Goal: Contribute content

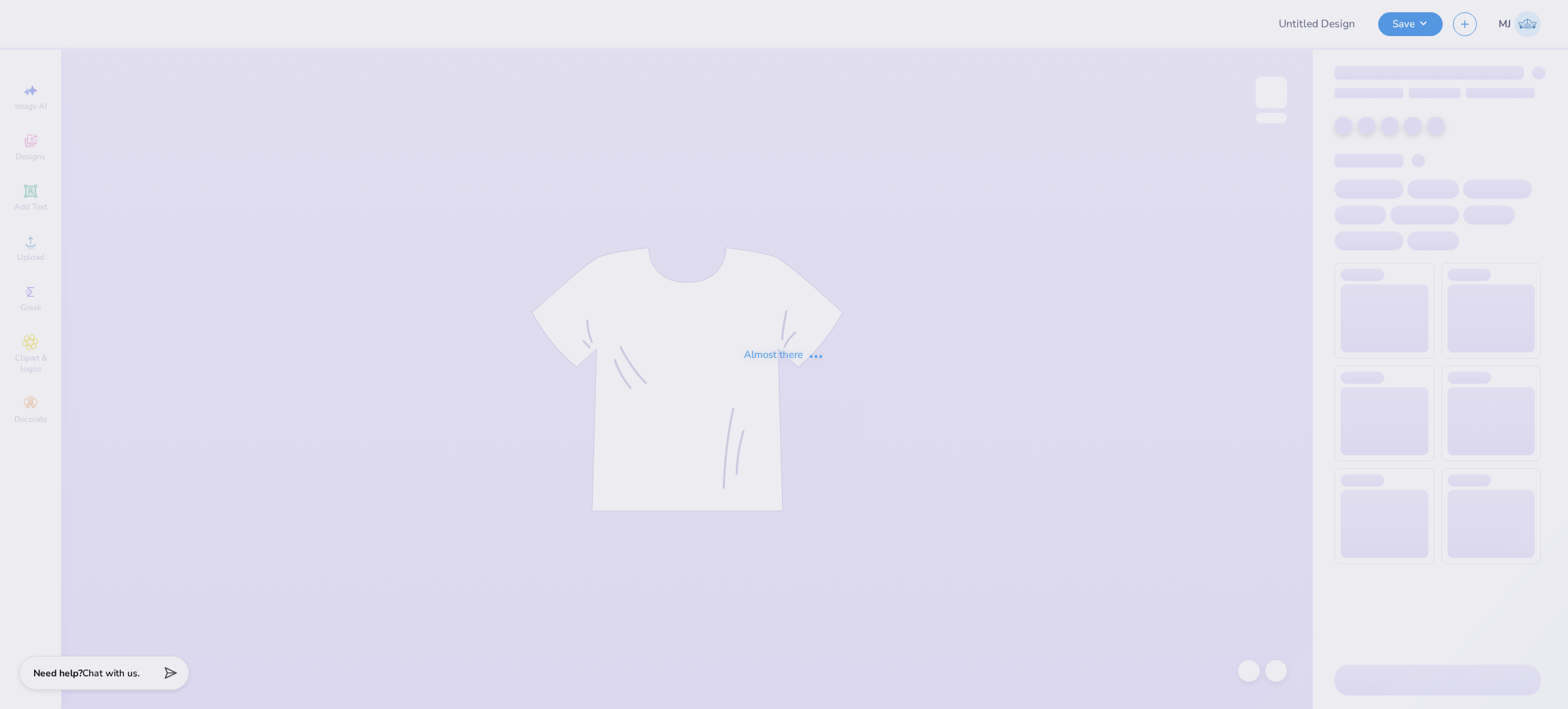
type input "Star Dance - merch"
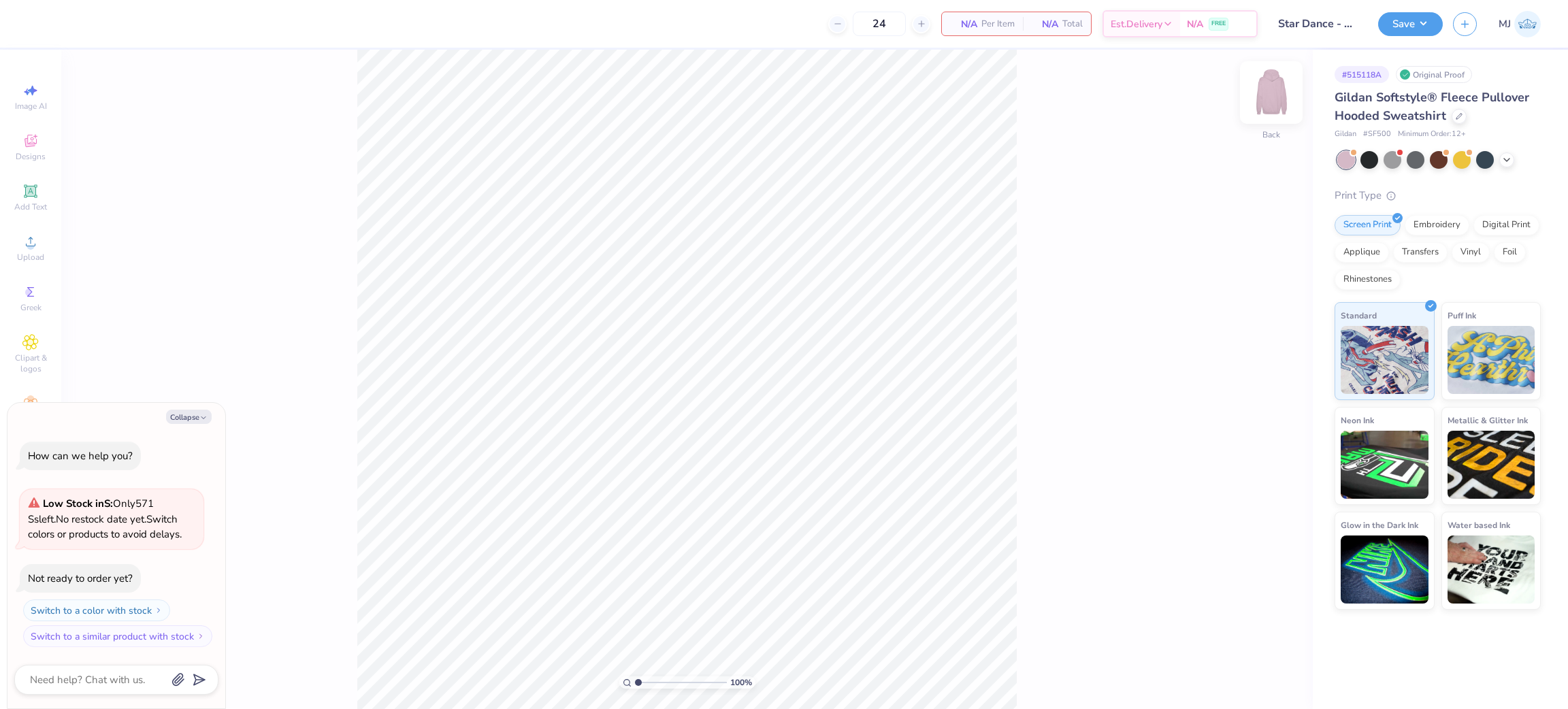
click at [1273, 104] on img at bounding box center [1271, 92] width 54 height 54
click at [18, 251] on div "Upload" at bounding box center [30, 248] width 47 height 40
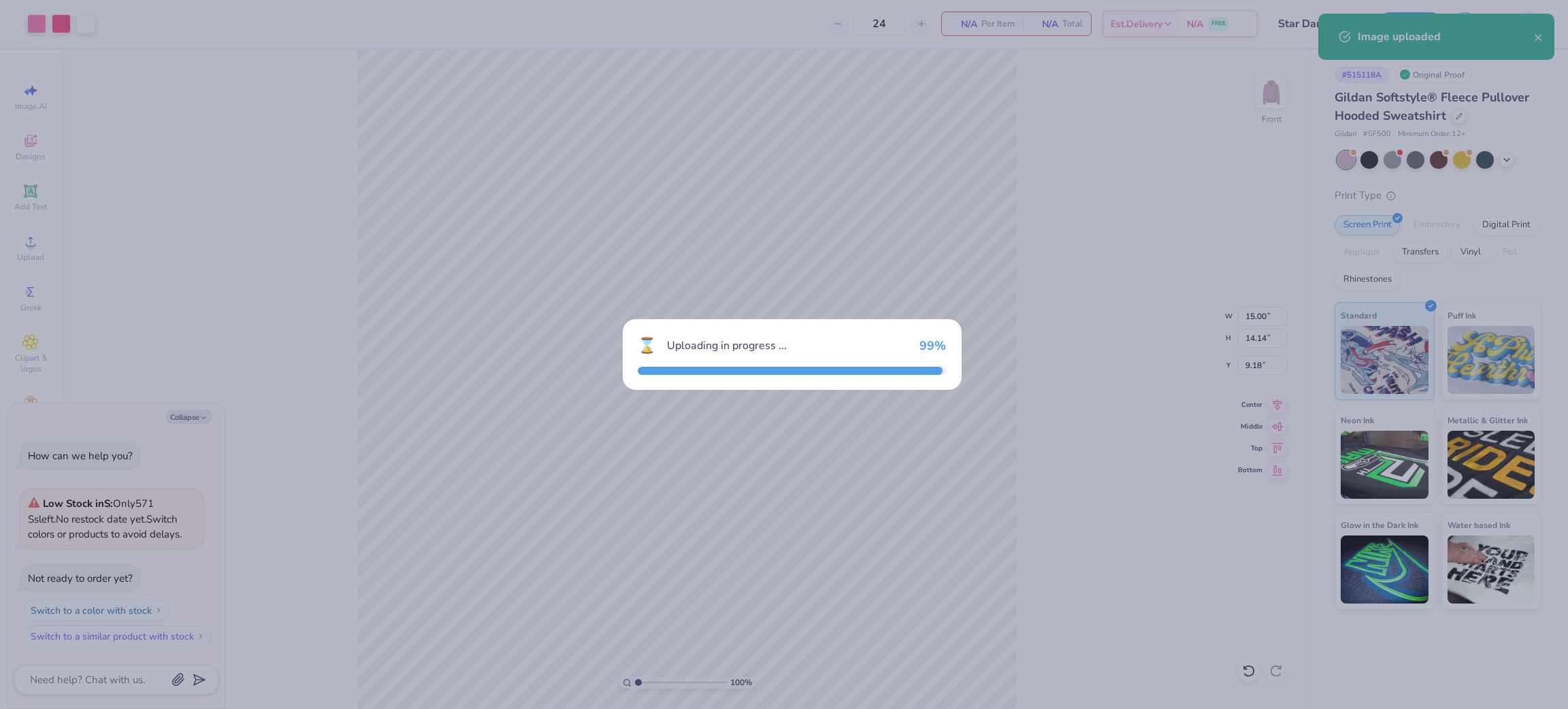
type textarea "x"
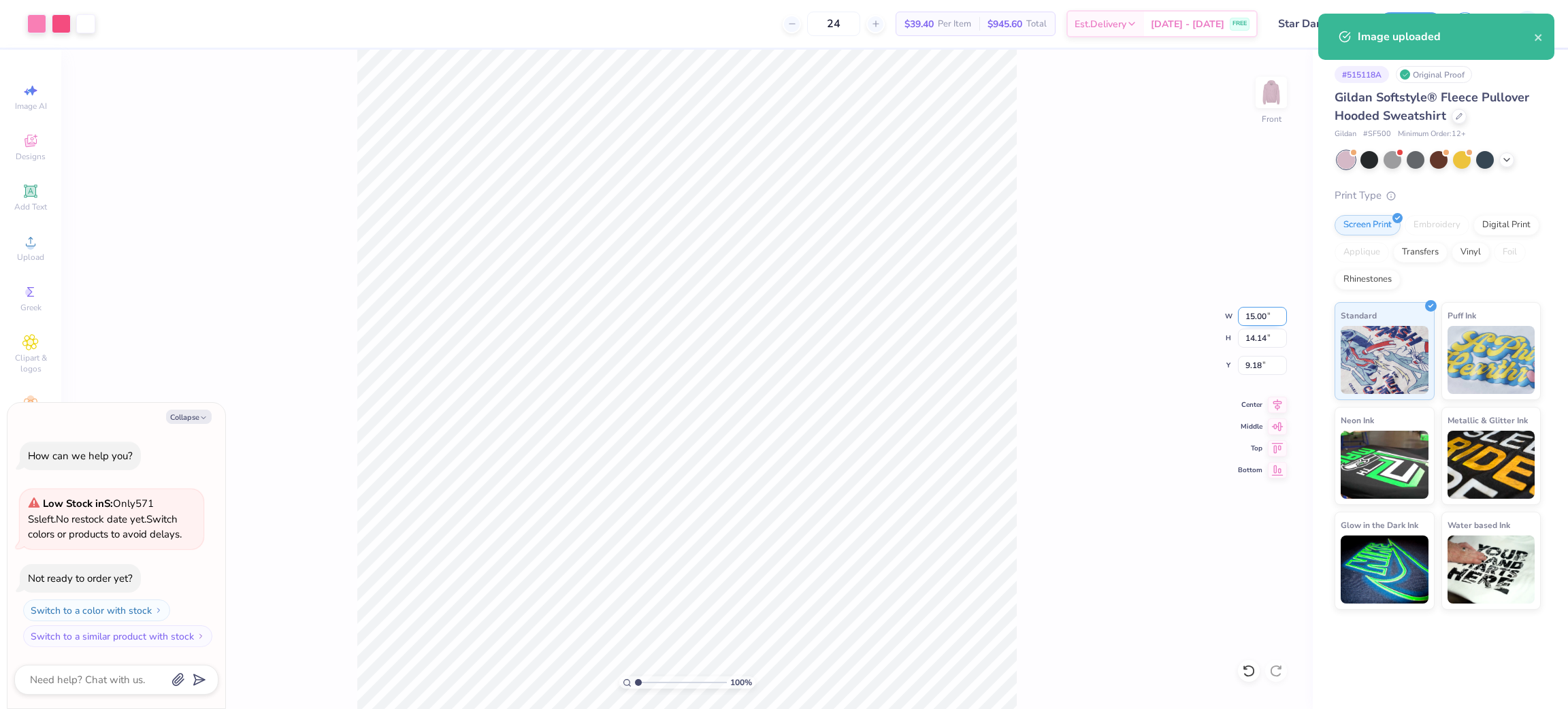
click at [1257, 321] on input "15.00" at bounding box center [1262, 317] width 49 height 19
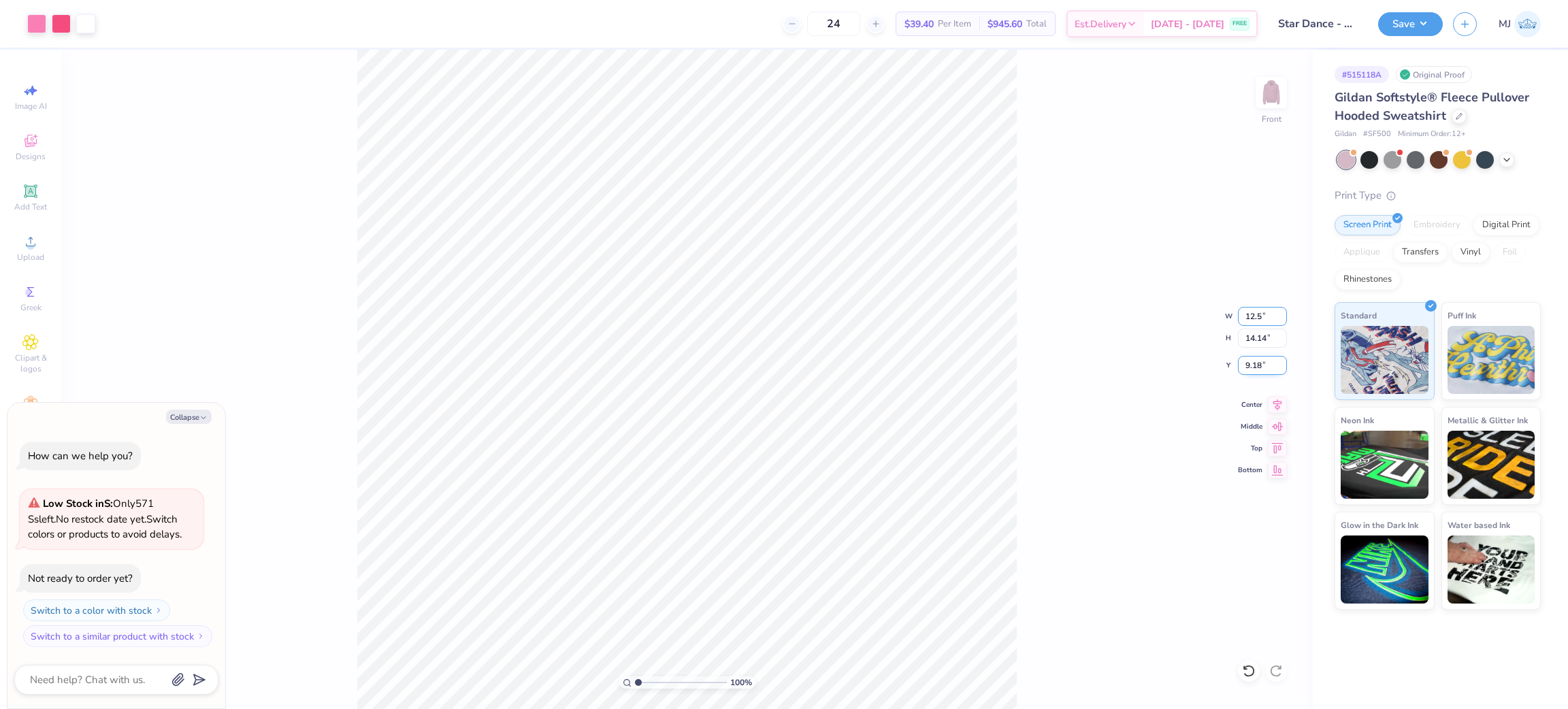
type input "12.5"
type textarea "x"
type input "12.50"
type input "11.78"
click at [1259, 365] on input "10.36" at bounding box center [1262, 366] width 49 height 19
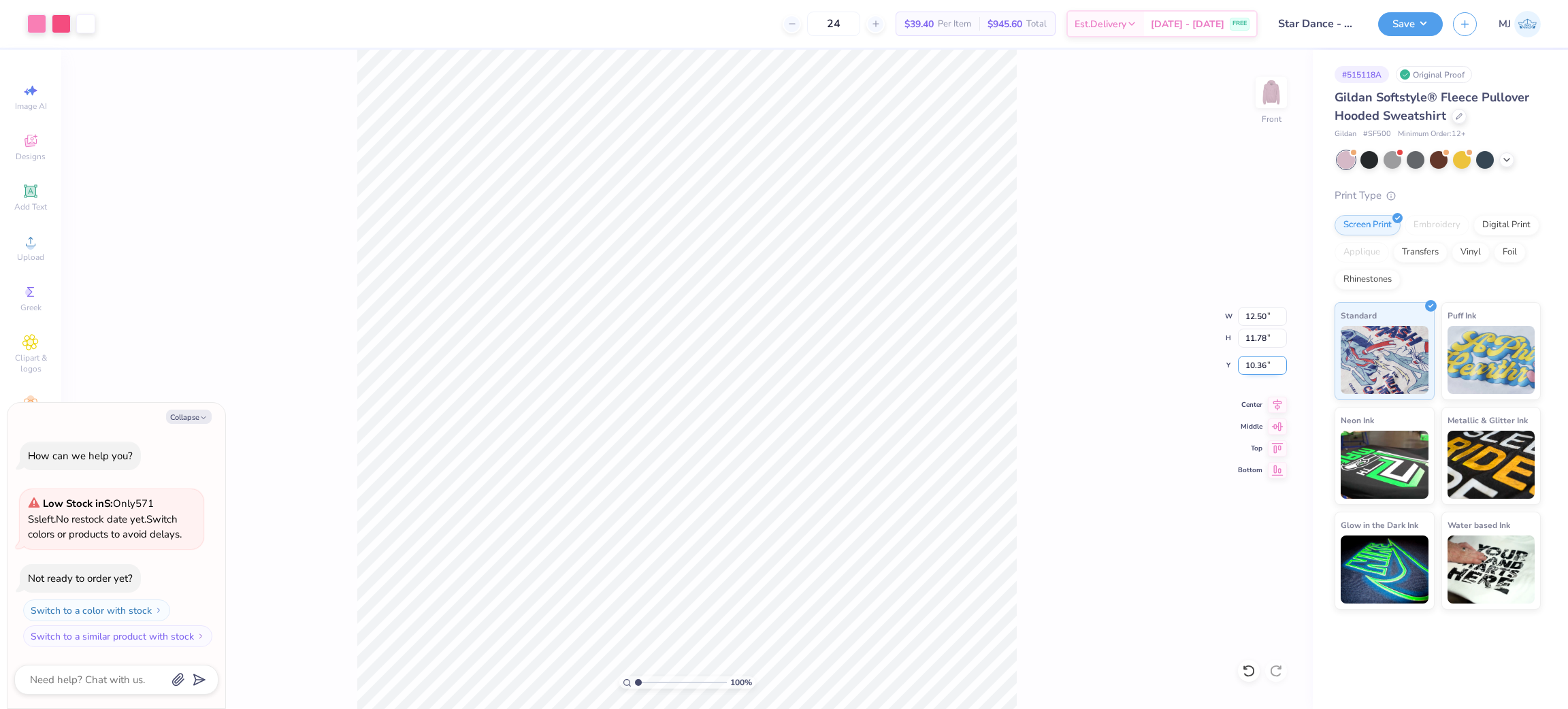
click at [1259, 365] on input "10.36" at bounding box center [1262, 366] width 49 height 19
type input "6.00"
click at [1424, 28] on button "Save" at bounding box center [1411, 22] width 65 height 24
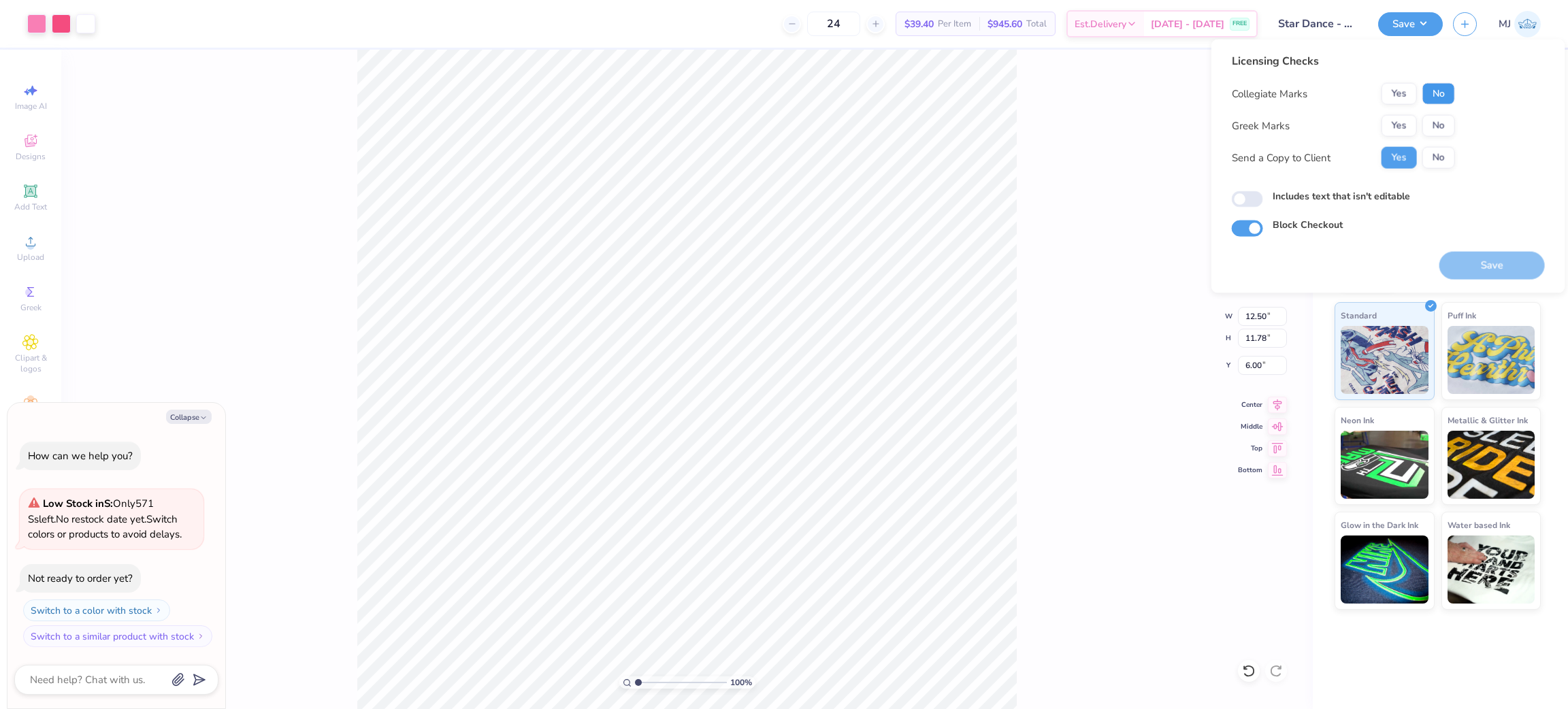
click at [1431, 94] on button "No" at bounding box center [1439, 93] width 33 height 22
click at [1440, 118] on button "No" at bounding box center [1439, 126] width 33 height 22
type textarea "x"
